Goal: Transaction & Acquisition: Download file/media

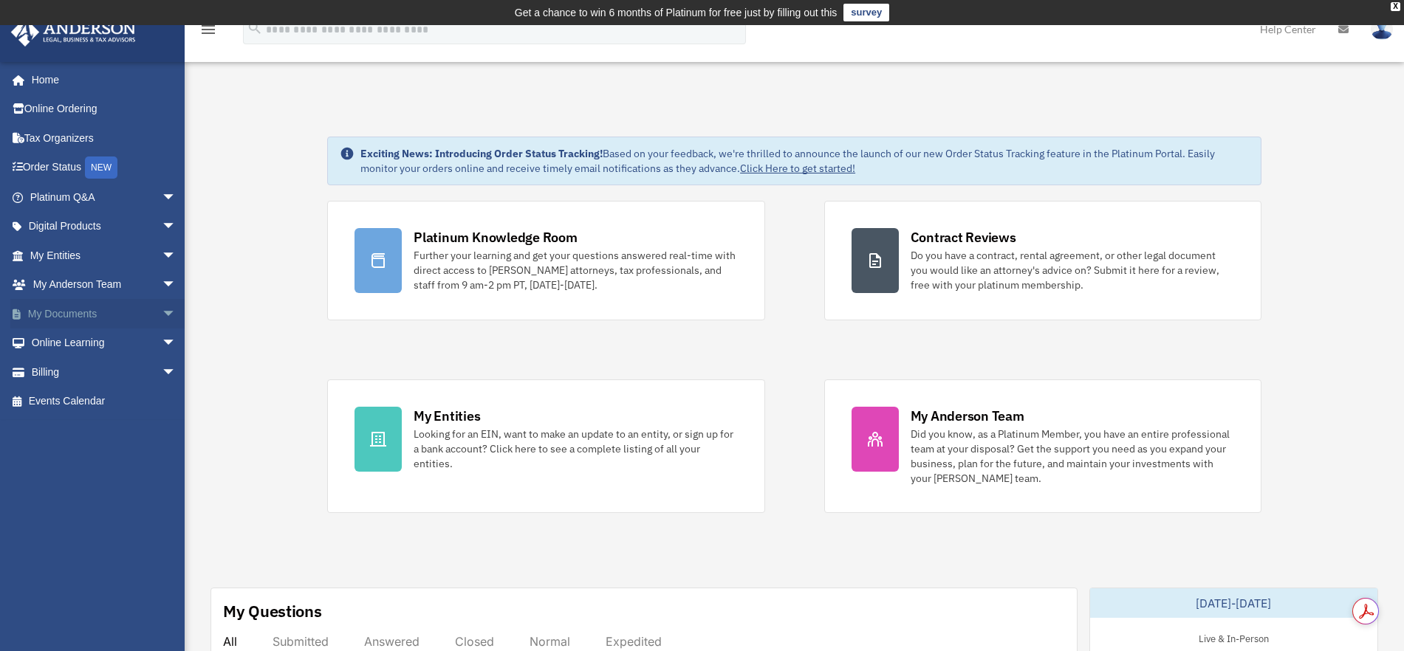
click at [44, 313] on link "My Documents arrow_drop_down" at bounding box center [104, 314] width 188 height 30
click at [162, 312] on span "arrow_drop_down" at bounding box center [177, 314] width 30 height 30
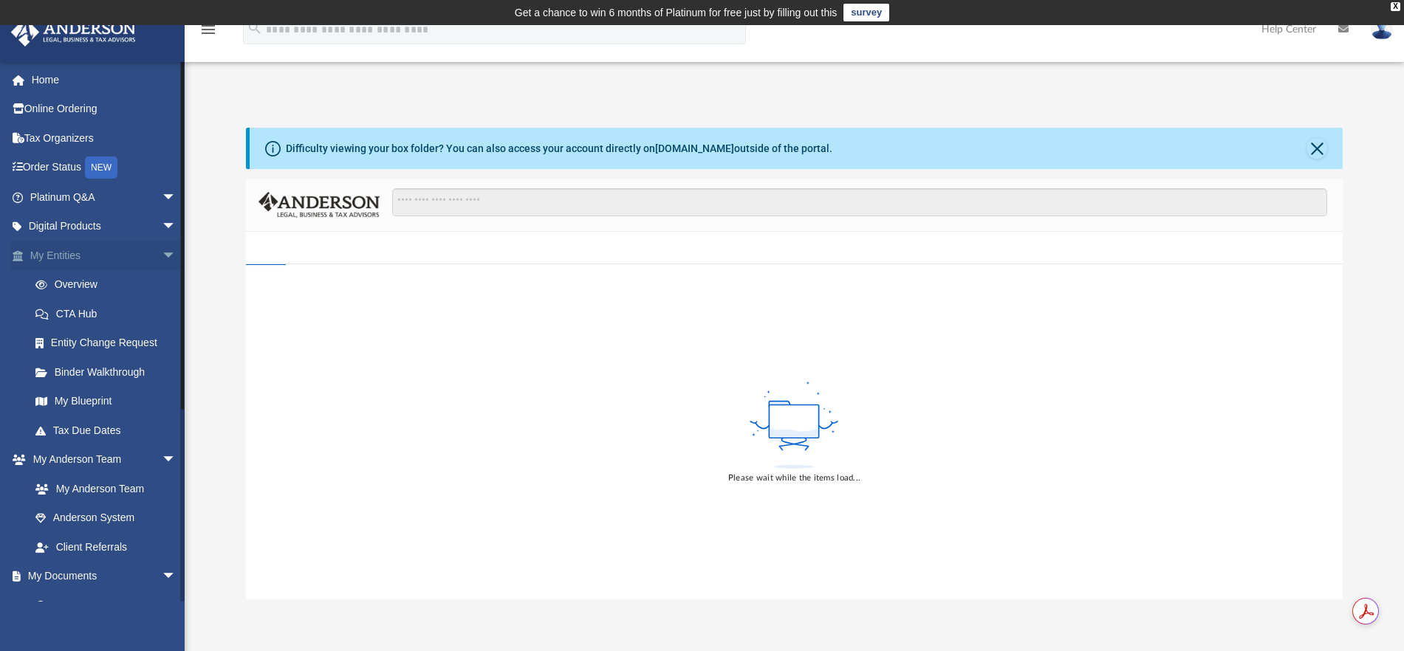
click at [162, 253] on span "arrow_drop_down" at bounding box center [177, 256] width 30 height 30
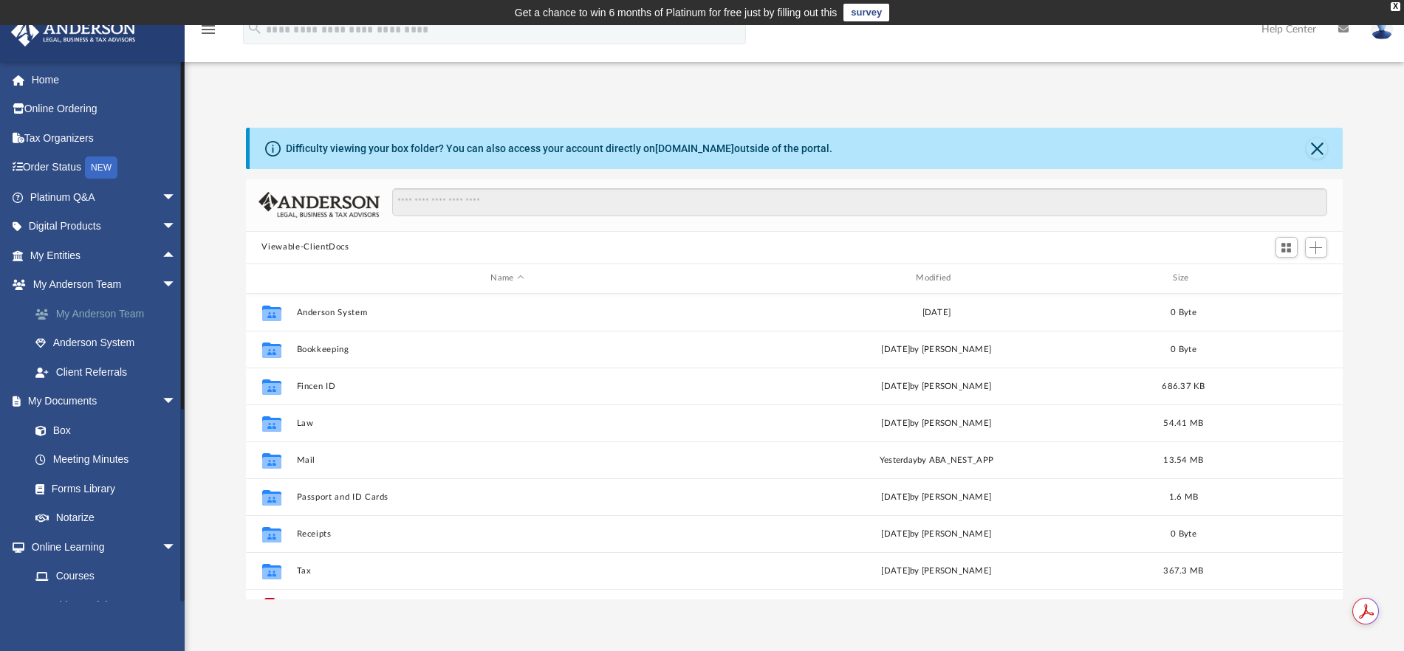
scroll to position [322, 1083]
click at [68, 428] on link "Box" at bounding box center [110, 431] width 178 height 30
click at [162, 281] on span "arrow_drop_down" at bounding box center [177, 285] width 30 height 30
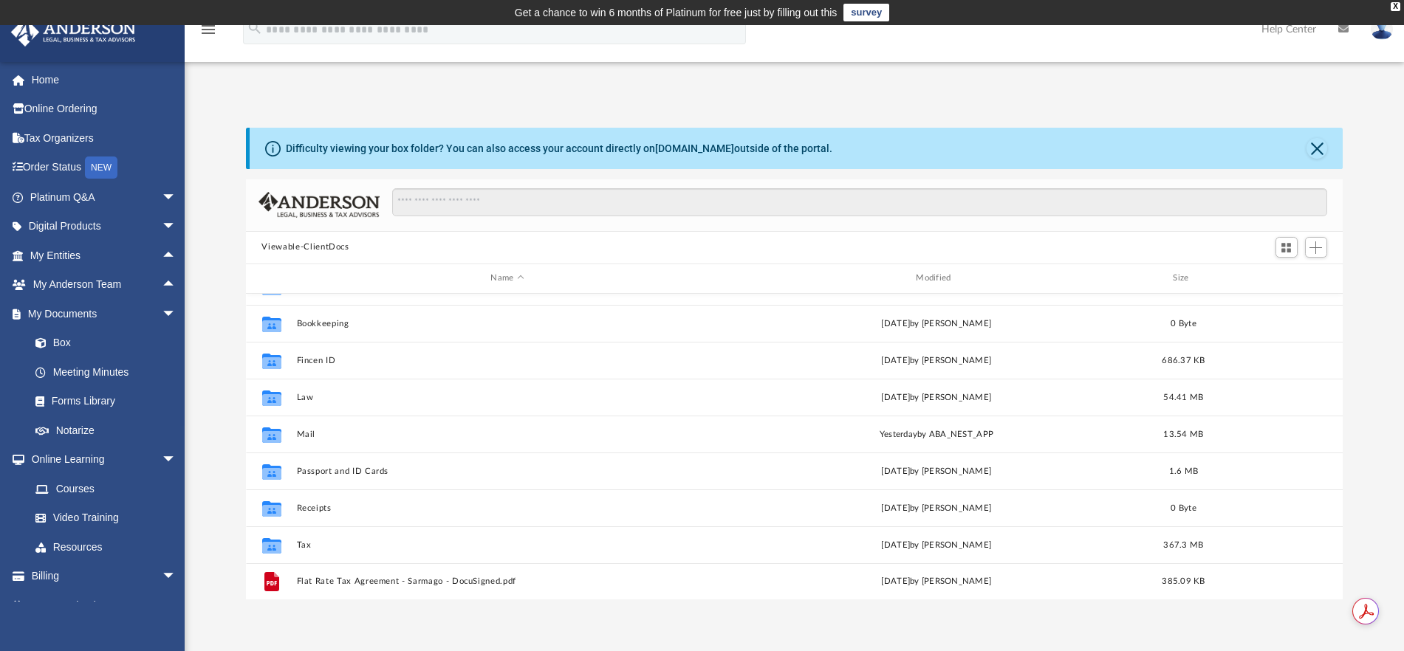
scroll to position [27, 0]
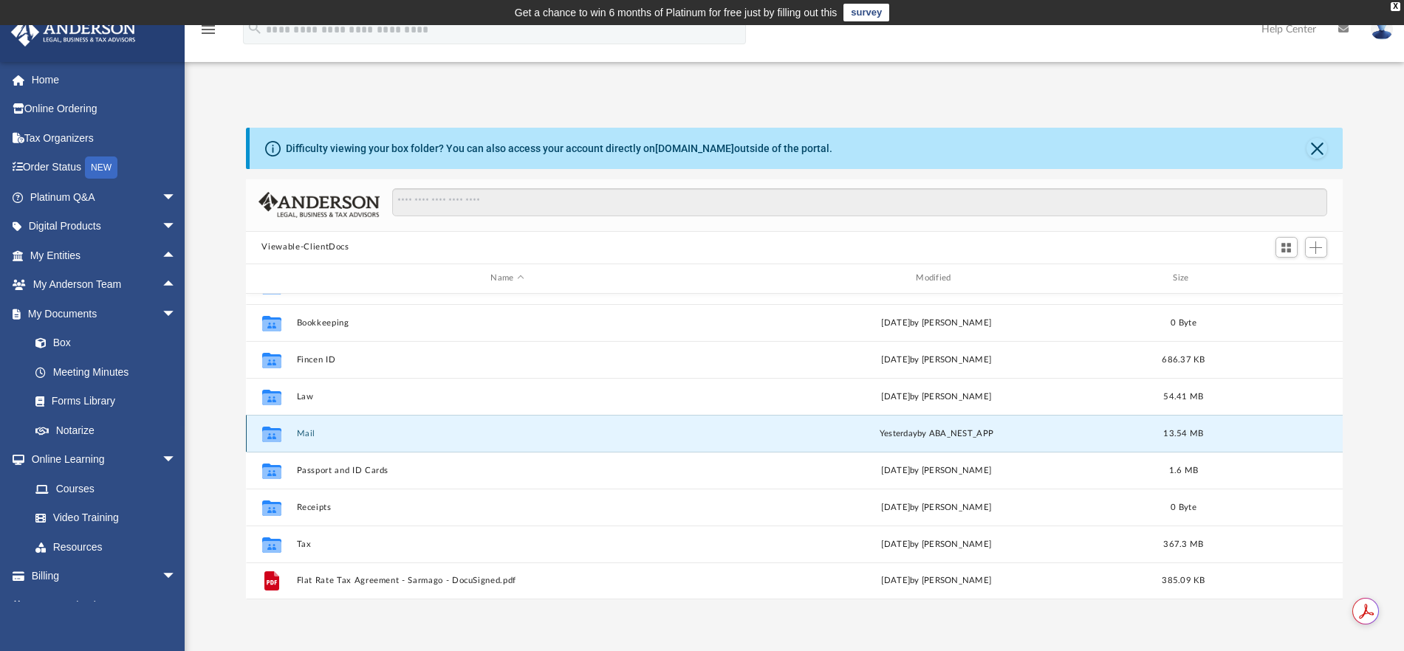
click at [310, 433] on button "Mail" at bounding box center [507, 433] width 422 height 10
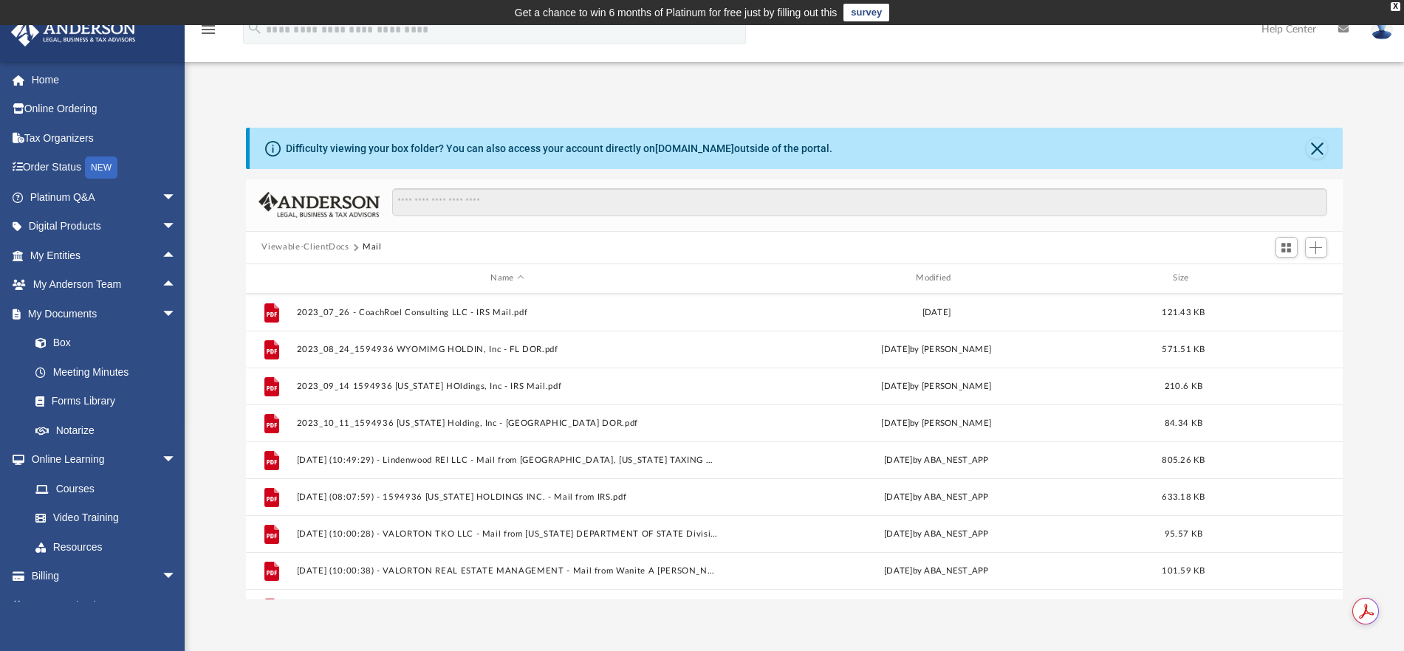
scroll to position [0, 0]
click at [947, 285] on div "Name Modified Size" at bounding box center [794, 279] width 1097 height 30
click at [940, 279] on div "Modified" at bounding box center [935, 278] width 422 height 13
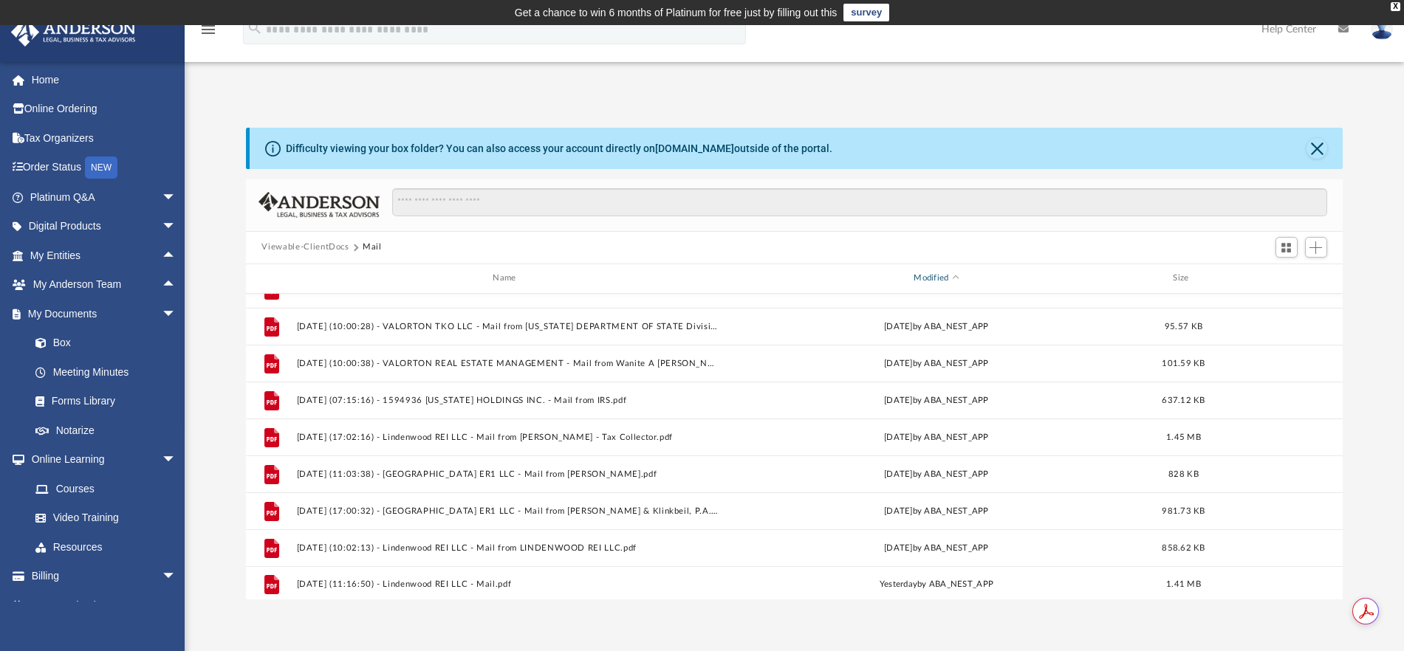
scroll to position [470, 0]
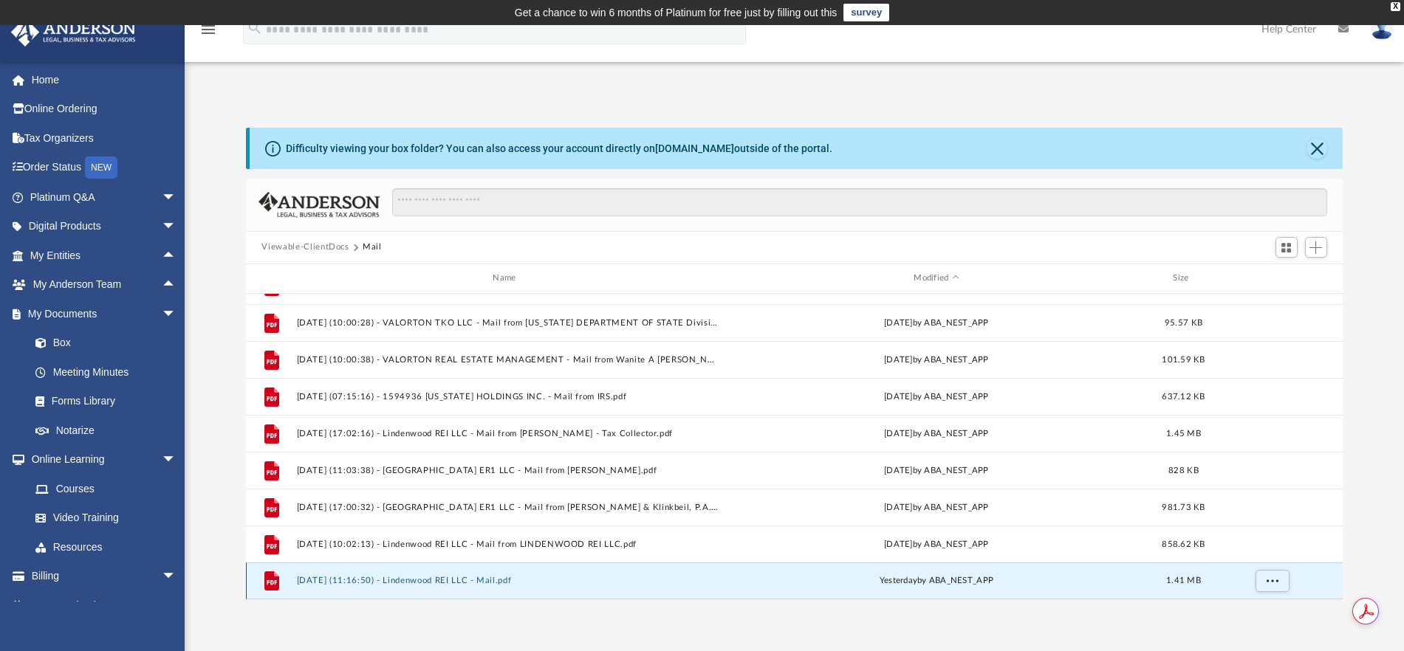
click at [389, 583] on button "[DATE] (11:16:50) - Lindenwood REI LLC - Mail.pdf" at bounding box center [507, 581] width 422 height 10
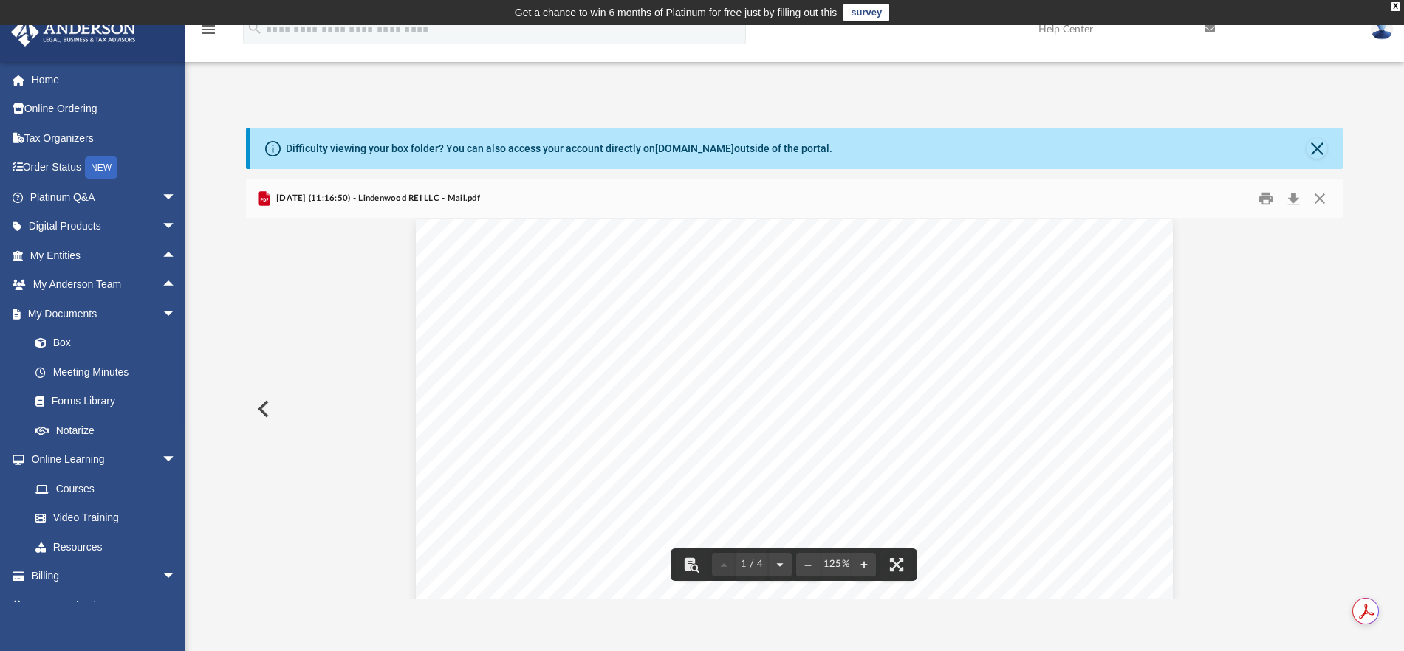
scroll to position [0, 0]
click at [1290, 200] on button "Download" at bounding box center [1293, 198] width 27 height 23
